Goal: Information Seeking & Learning: Find specific fact

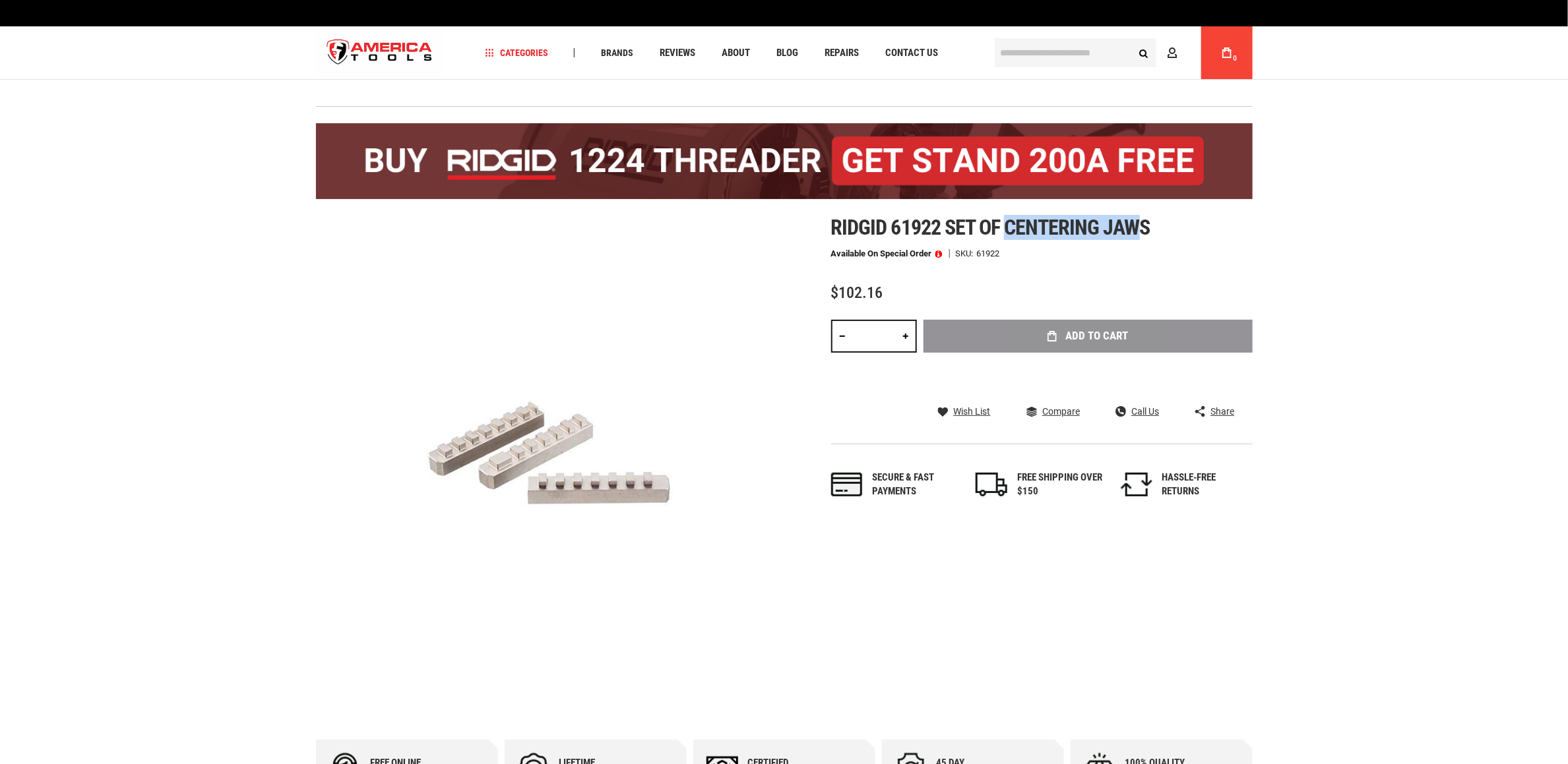
drag, startPoint x: 0, startPoint y: 0, endPoint x: 1133, endPoint y: 232, distance: 1156.5
click at [1137, 228] on span "Ridgid 61922 set of centering jaws" at bounding box center [990, 227] width 320 height 25
copy span "centering jaw"
